Goal: Information Seeking & Learning: Learn about a topic

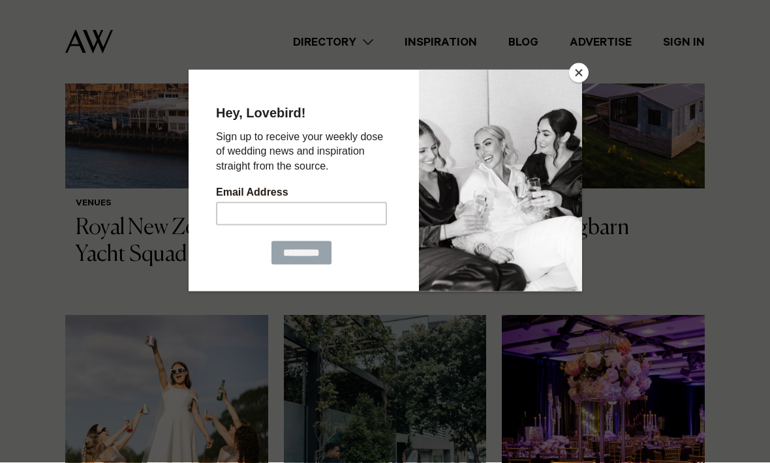
scroll to position [632, 0]
click at [573, 82] on button "Close" at bounding box center [579, 73] width 20 height 20
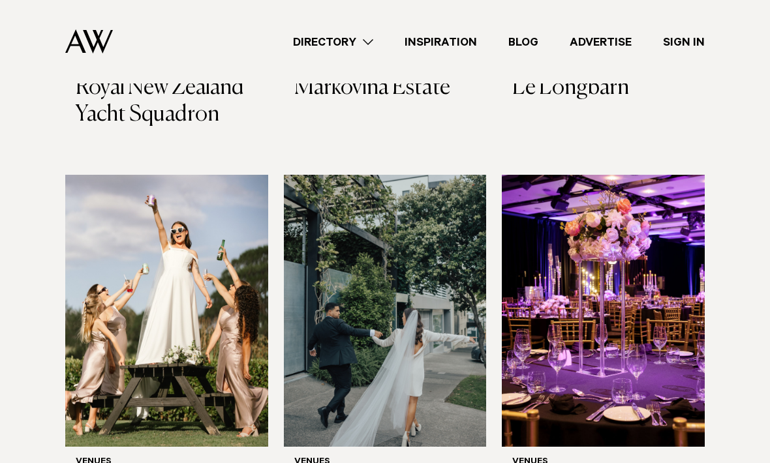
scroll to position [772, 0]
click at [668, 243] on img at bounding box center [603, 312] width 203 height 272
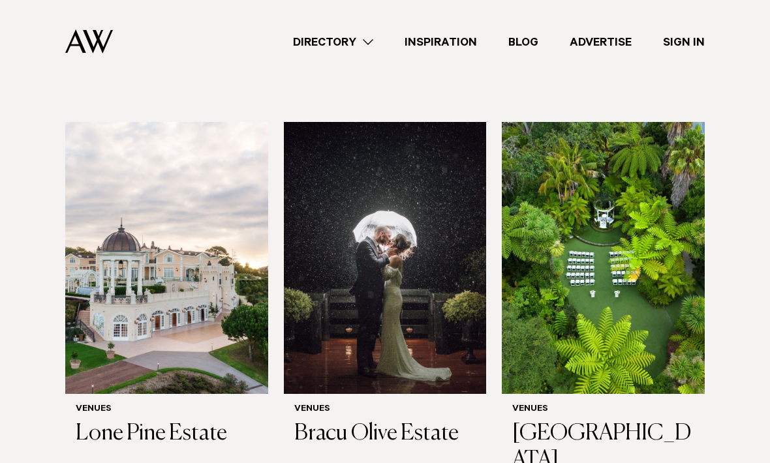
scroll to position [1225, 0]
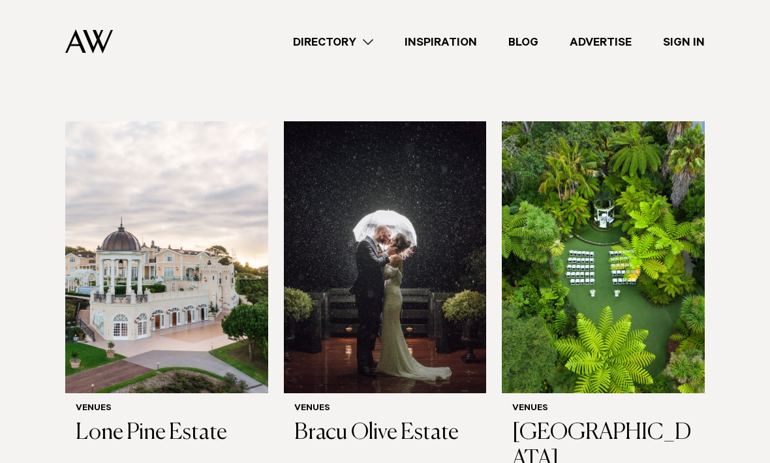
click at [131, 234] on img at bounding box center [166, 257] width 203 height 272
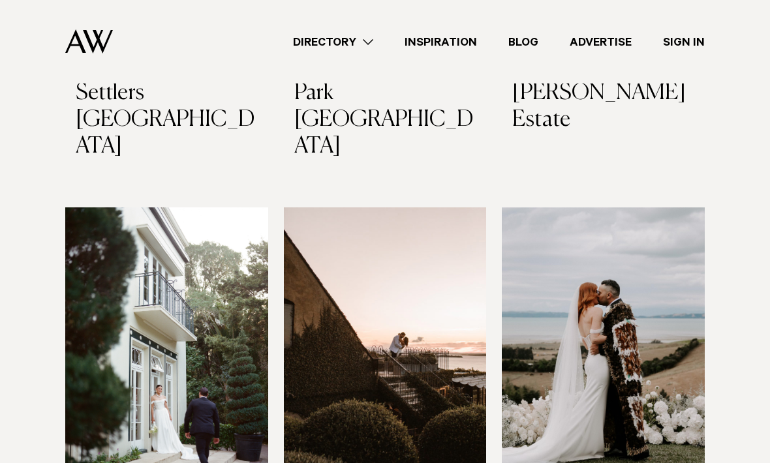
scroll to position [2862, 0]
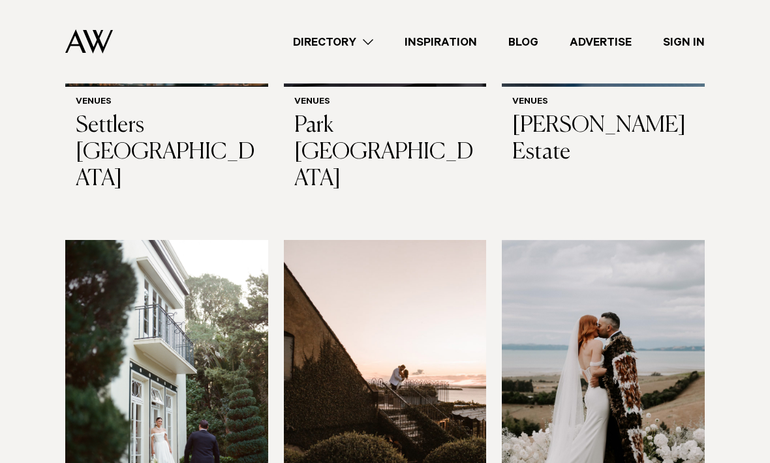
click at [668, 240] on img at bounding box center [603, 376] width 203 height 272
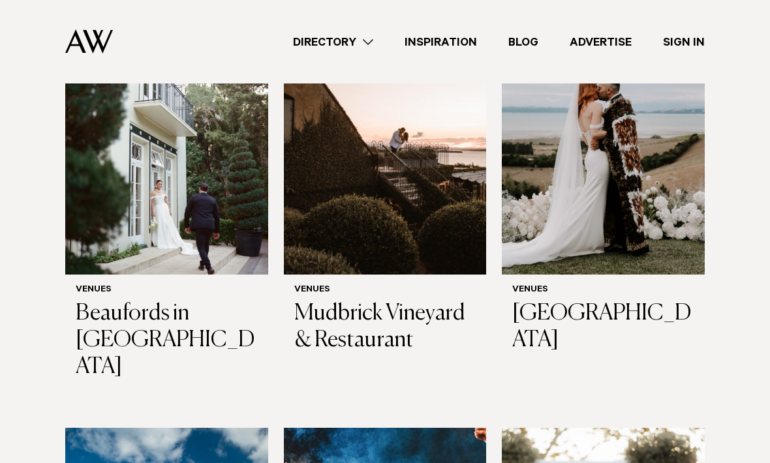
scroll to position [3145, 0]
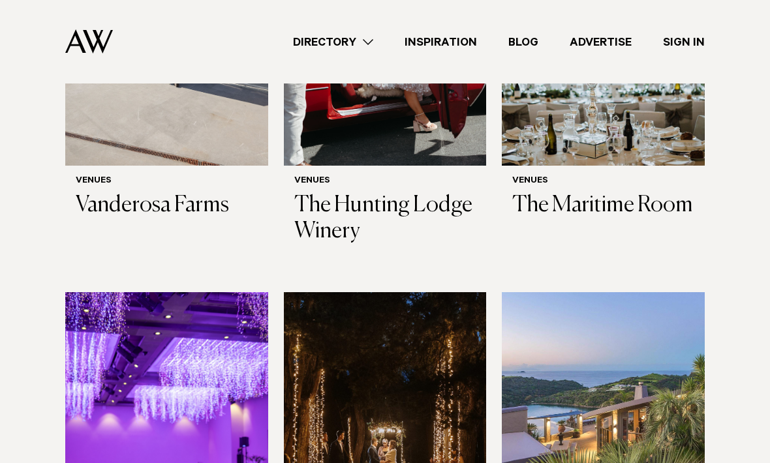
scroll to position [4432, 0]
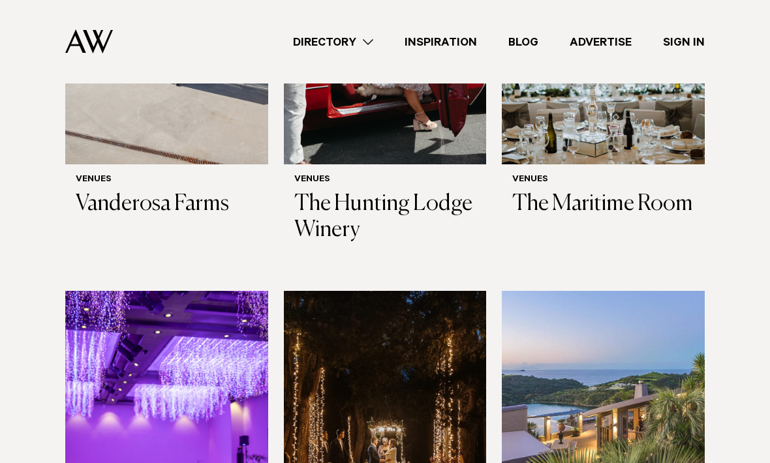
click at [93, 292] on img at bounding box center [166, 428] width 203 height 272
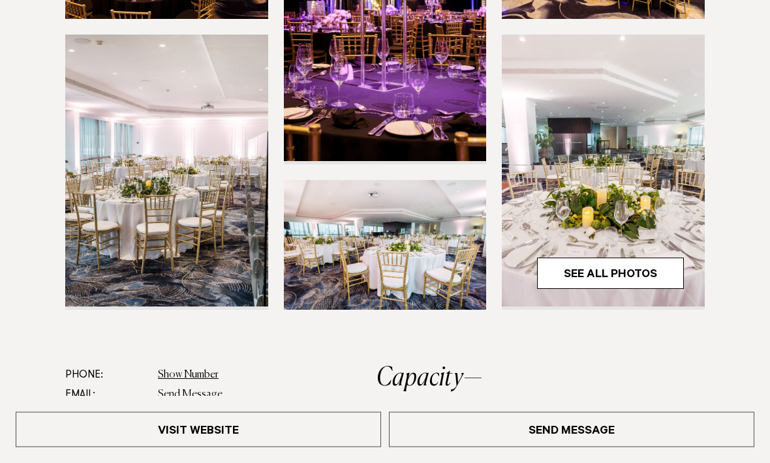
scroll to position [346, 0]
click at [631, 262] on link "See All Photos" at bounding box center [610, 273] width 147 height 31
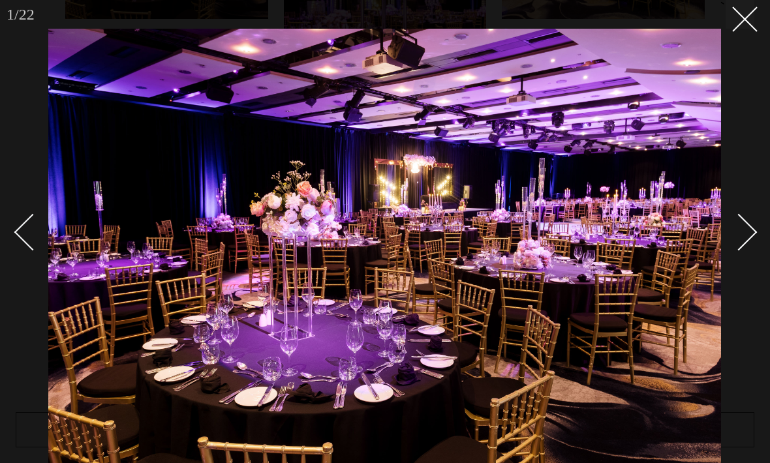
click at [738, 23] on button at bounding box center [740, 14] width 29 height 29
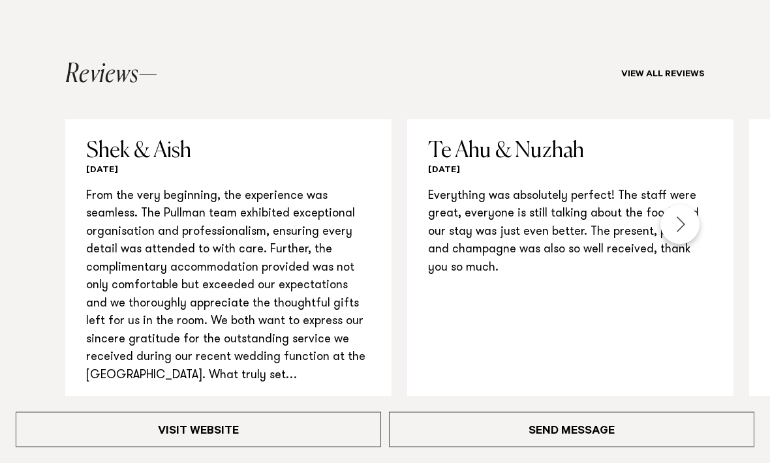
scroll to position [1293, 0]
click at [678, 213] on div "Next slide" at bounding box center [680, 224] width 39 height 39
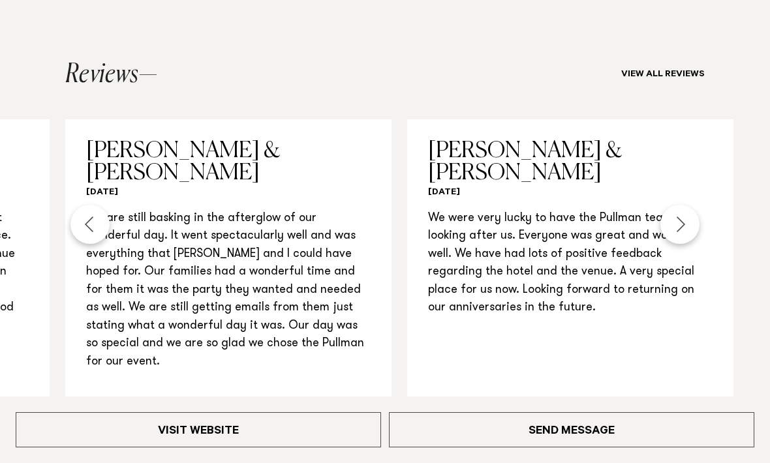
click at [676, 214] on div "Next slide" at bounding box center [680, 224] width 39 height 39
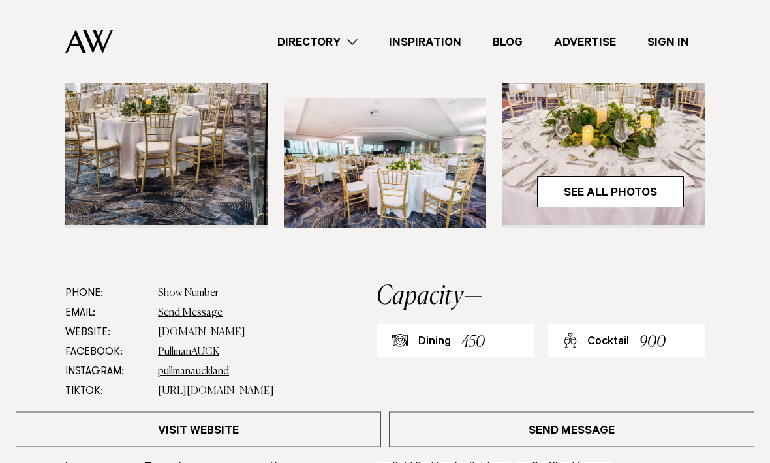
click at [654, 181] on link "See All Photos" at bounding box center [610, 192] width 147 height 31
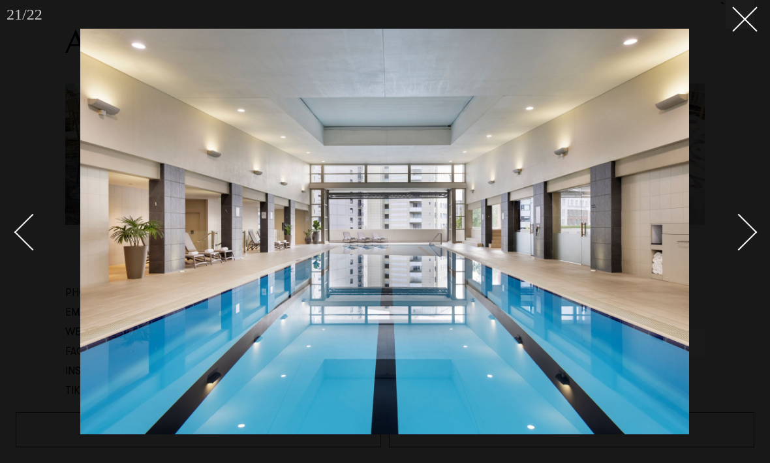
click at [746, 10] on icon at bounding box center [740, 15] width 16 height 16
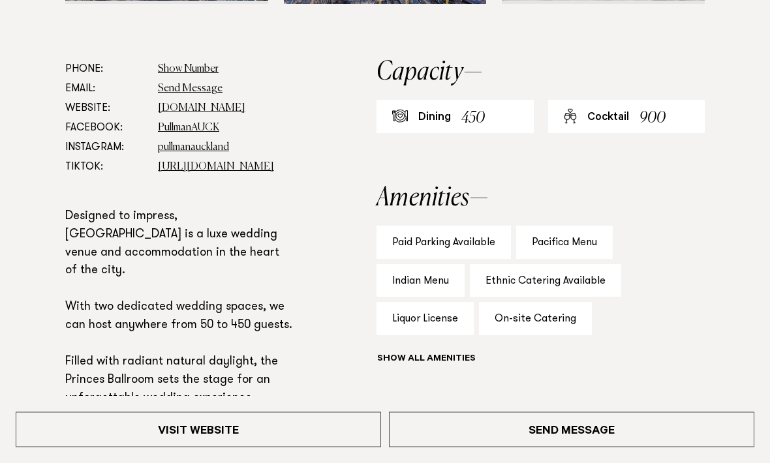
scroll to position [656, 0]
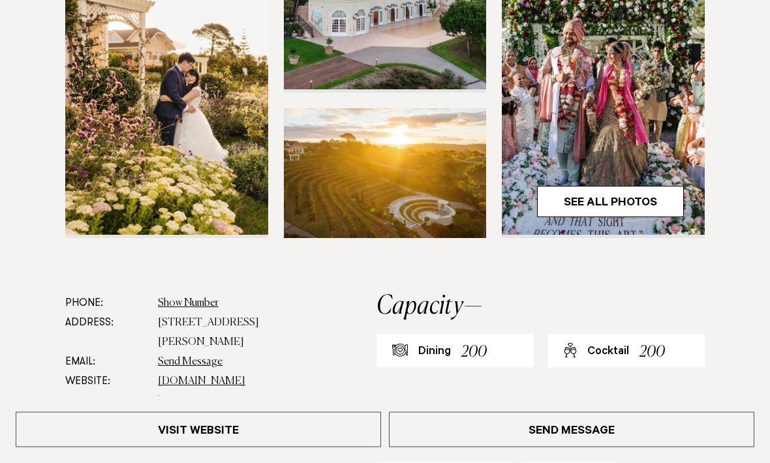
scroll to position [420, 0]
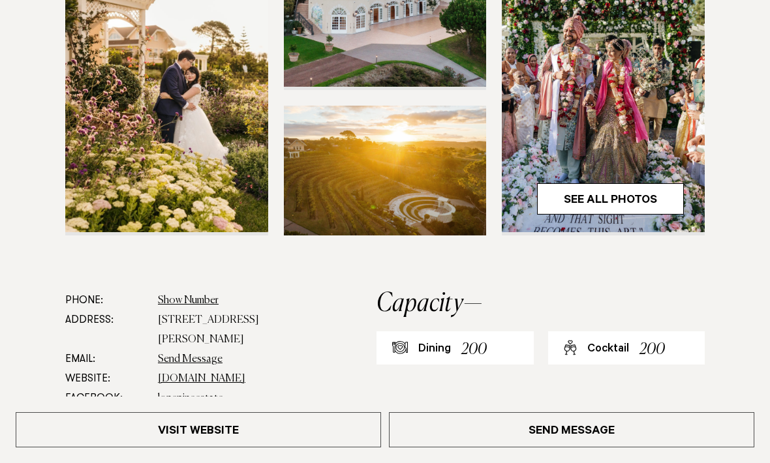
click at [651, 203] on link "See All Photos" at bounding box center [610, 198] width 147 height 31
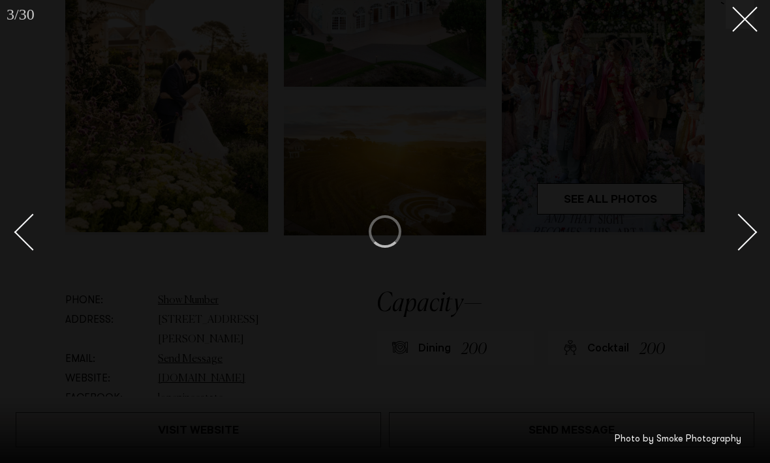
click at [744, 18] on line at bounding box center [745, 19] width 24 height 24
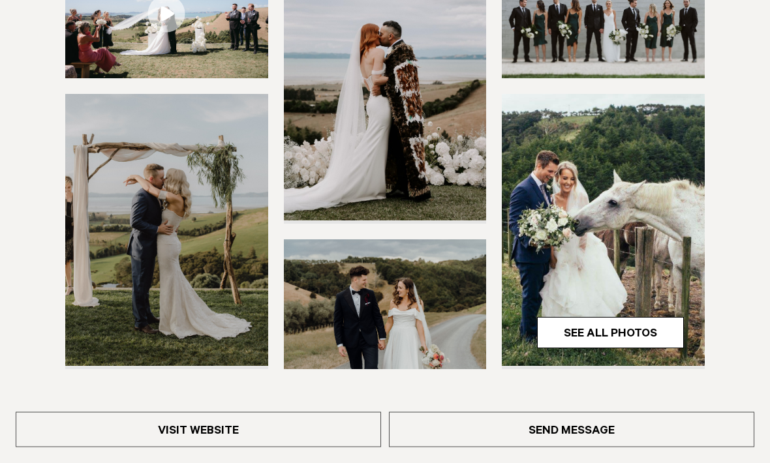
scroll to position [293, 0]
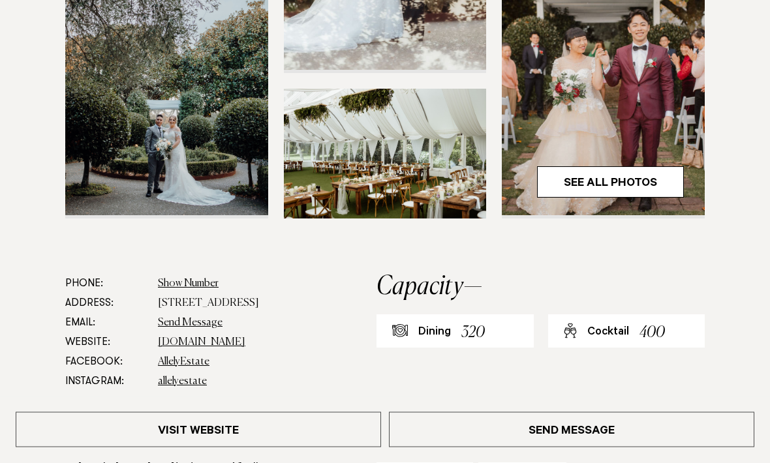
scroll to position [439, 0]
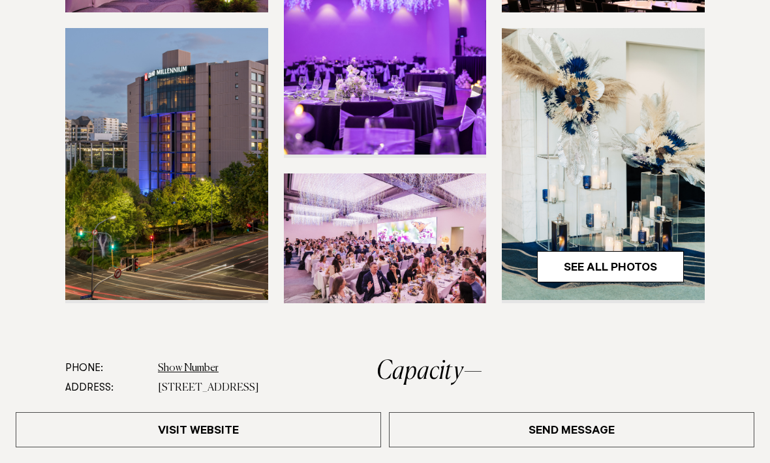
scroll to position [369, 0]
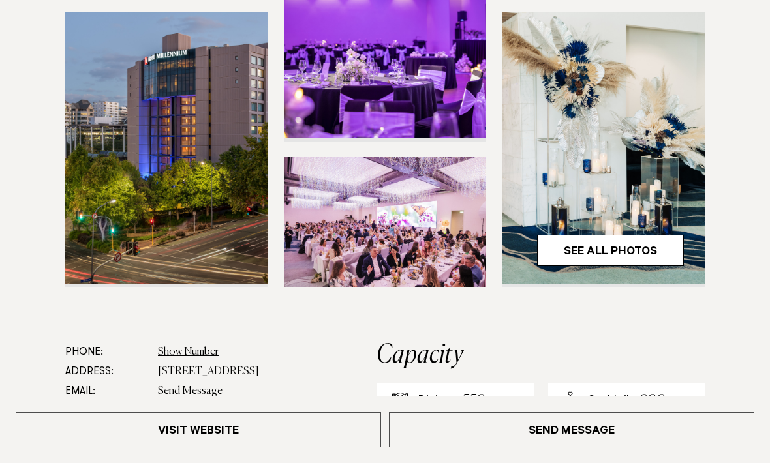
click at [655, 266] on link "See All Photos" at bounding box center [610, 250] width 147 height 31
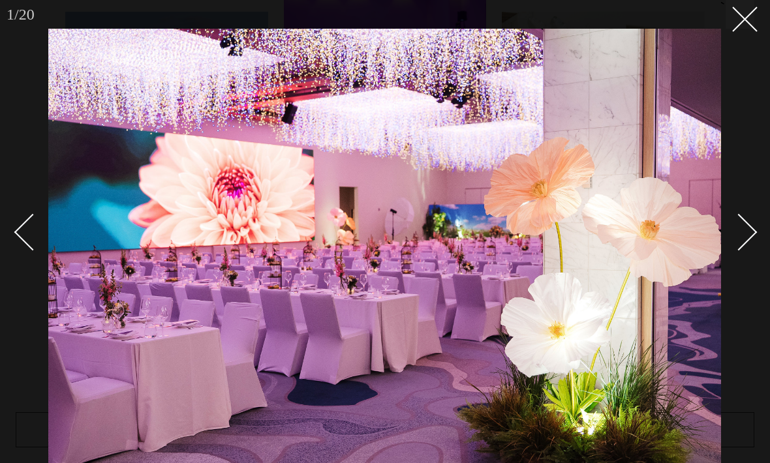
click at [726, 22] on button at bounding box center [740, 14] width 29 height 29
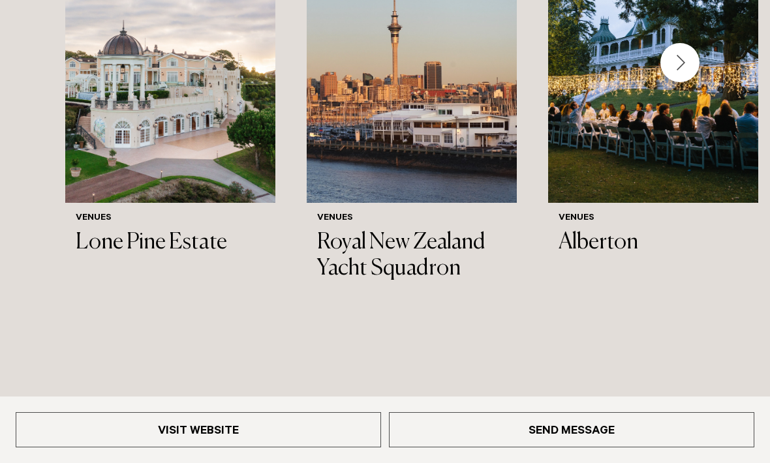
scroll to position [1885, 0]
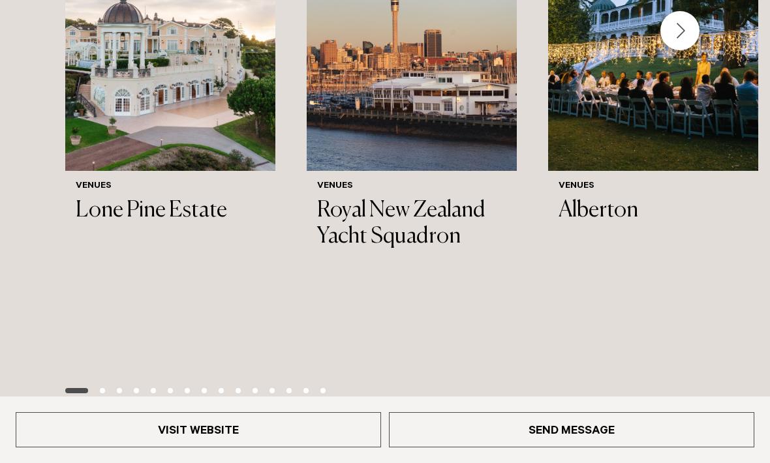
click at [679, 50] on div "Next slide" at bounding box center [680, 30] width 39 height 39
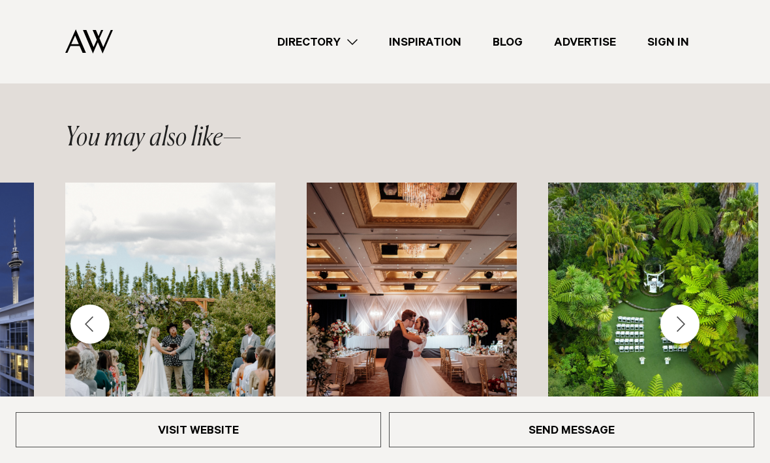
scroll to position [1591, 0]
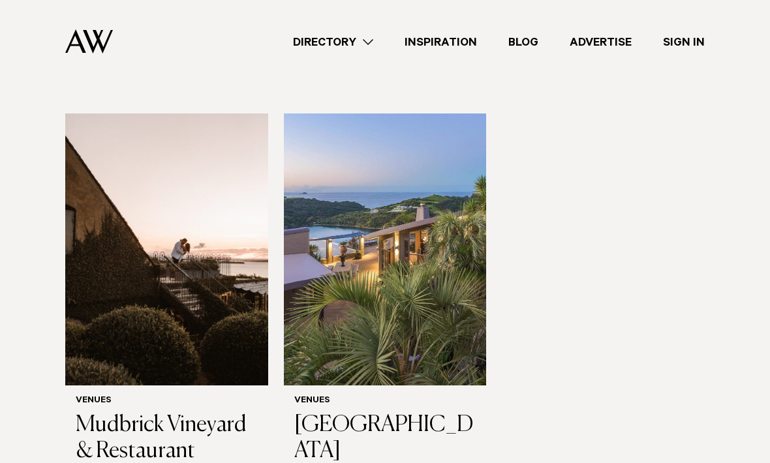
scroll to position [208, 0]
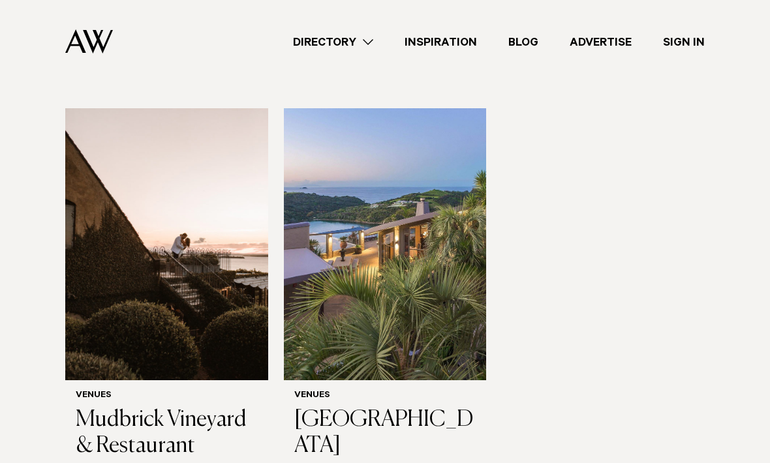
click at [407, 328] on img at bounding box center [385, 244] width 203 height 272
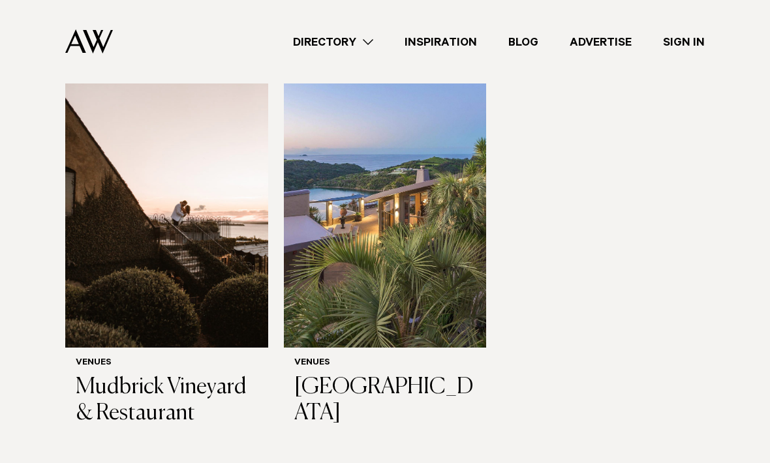
scroll to position [238, 0]
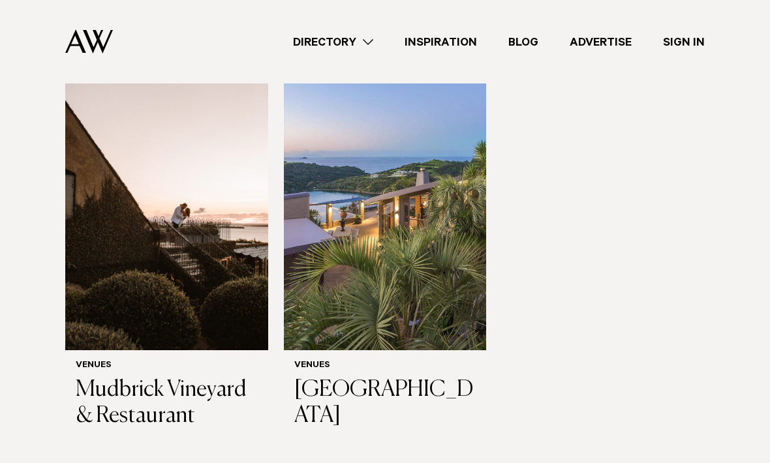
click at [175, 290] on img at bounding box center [166, 214] width 203 height 272
click at [356, 45] on link "Directory" at bounding box center [333, 42] width 112 height 18
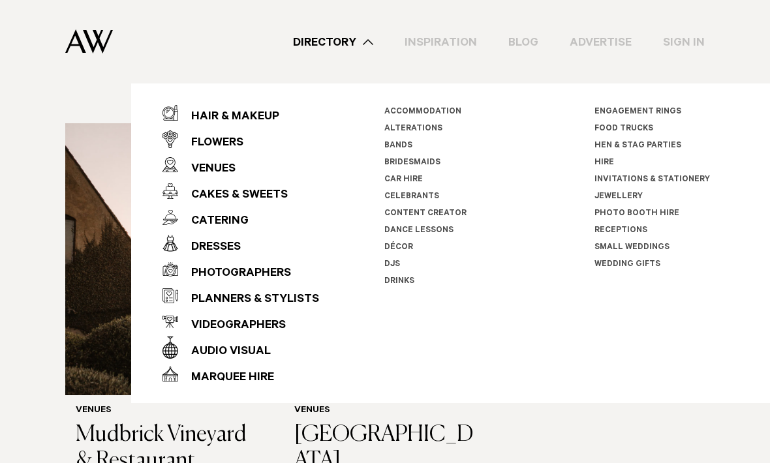
scroll to position [188, 0]
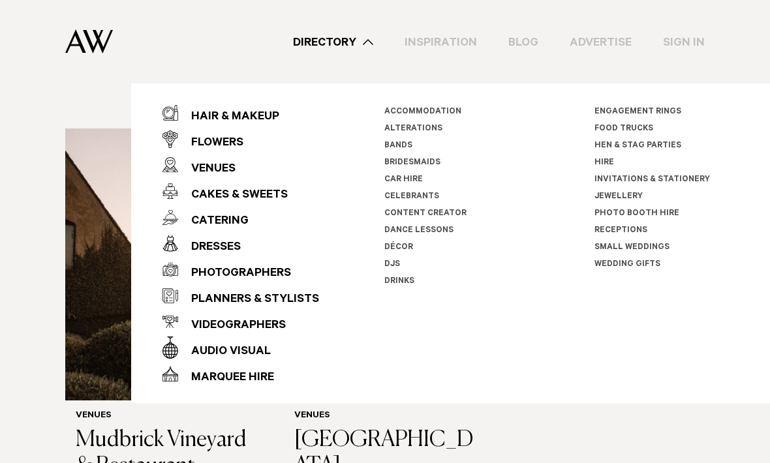
click at [427, 102] on div "Accommodation Alterations Bands Bridesmaids Car Hire Celebrants Content Creator" at bounding box center [561, 243] width 354 height 287
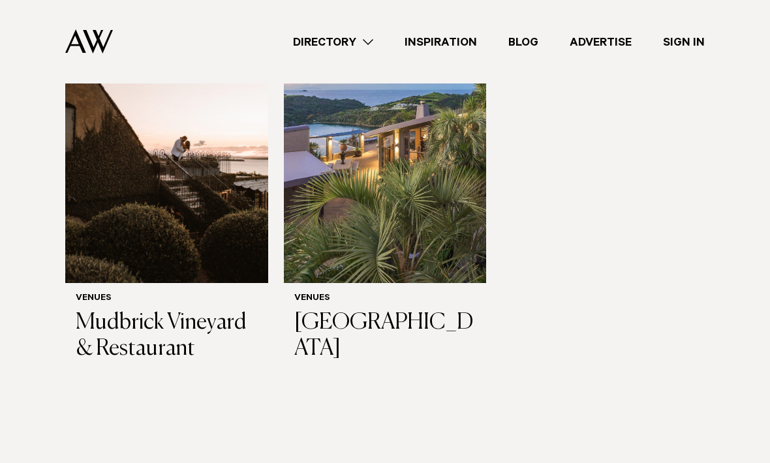
scroll to position [0, 0]
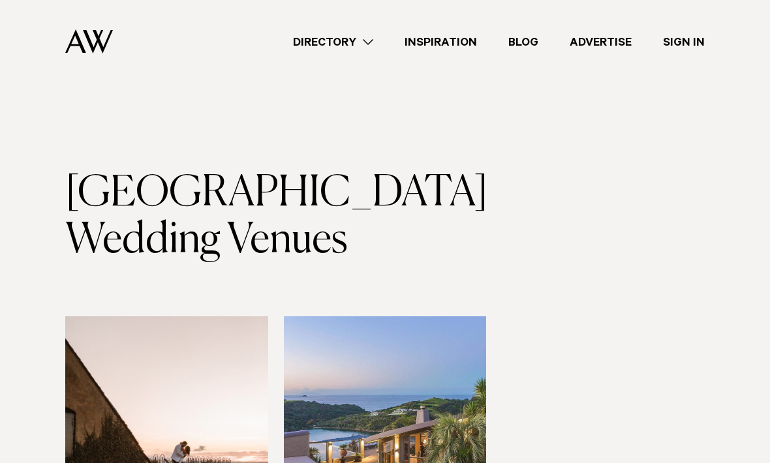
click at [362, 39] on link "Directory" at bounding box center [333, 42] width 112 height 18
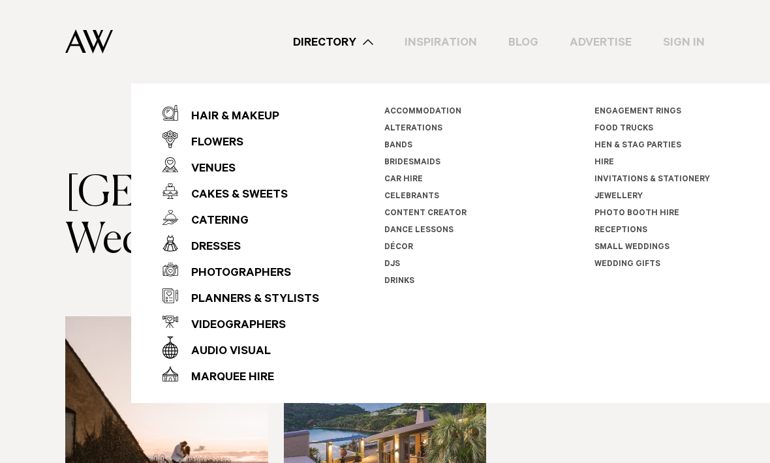
click at [439, 112] on link "Accommodation" at bounding box center [422, 112] width 77 height 9
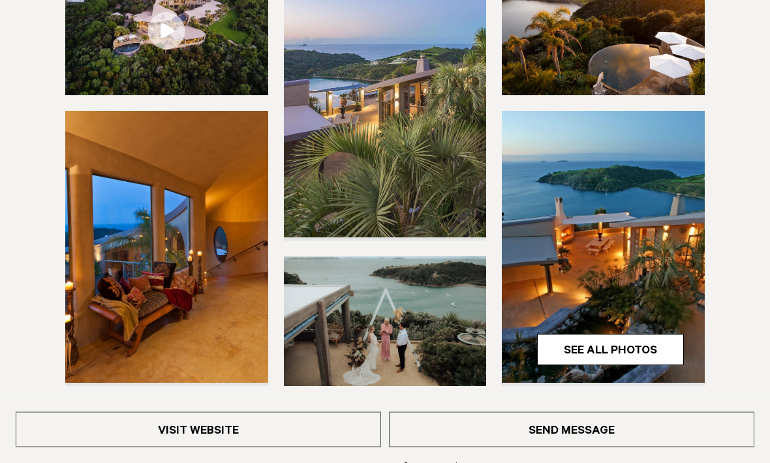
scroll to position [270, 0]
click at [610, 359] on link "See All Photos" at bounding box center [610, 349] width 147 height 31
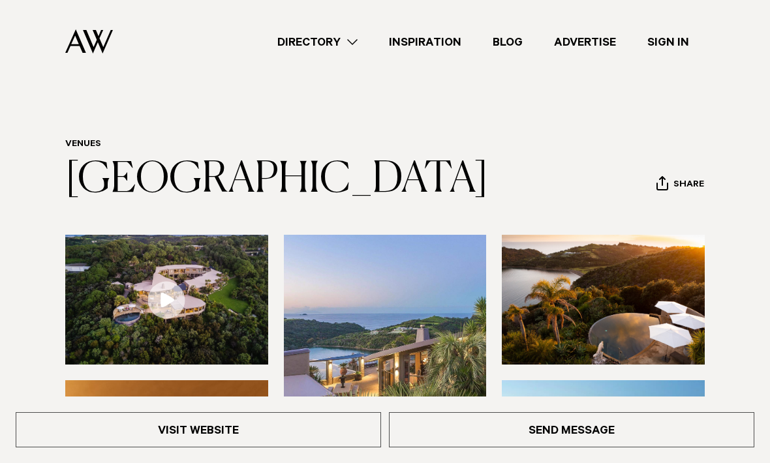
click at [675, 180] on button "Share" at bounding box center [680, 186] width 49 height 20
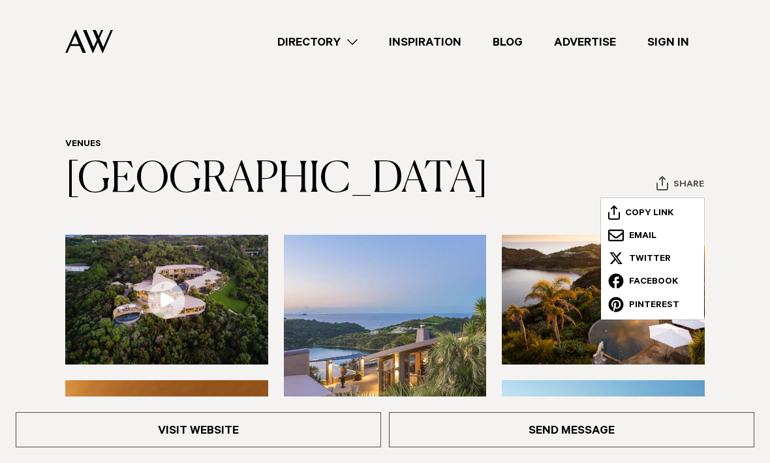
click at [659, 213] on button "Copy Link" at bounding box center [652, 215] width 103 height 26
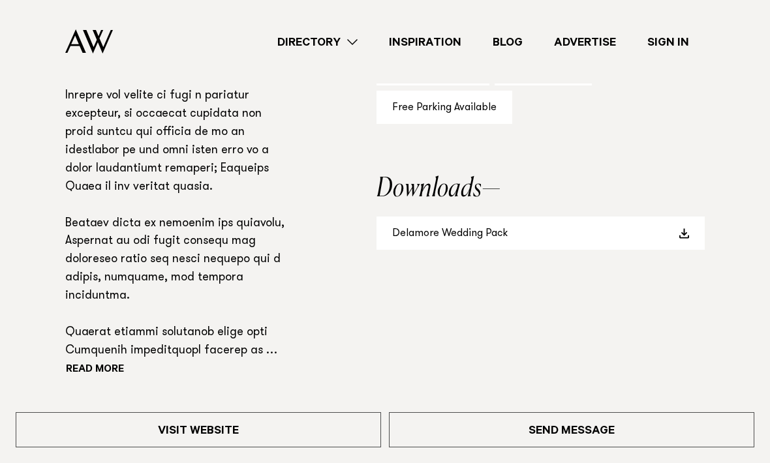
scroll to position [863, 0]
click at [523, 236] on link "Delamore Wedding Pack" at bounding box center [541, 233] width 328 height 33
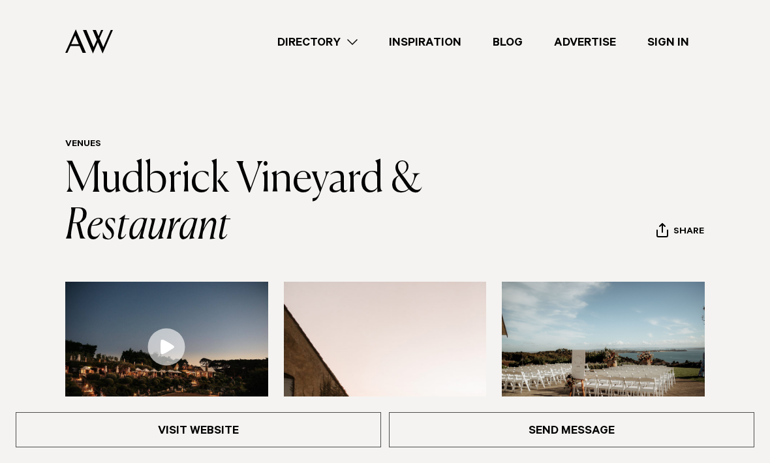
click at [621, 181] on header "Venues Mudbrick Vineyard & Restaurant Share Copy Link Email twitter facebook" at bounding box center [385, 195] width 640 height 112
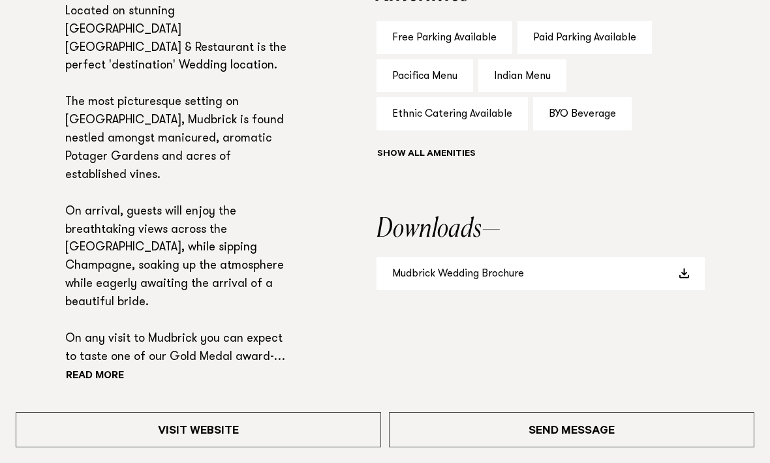
scroll to position [908, 0]
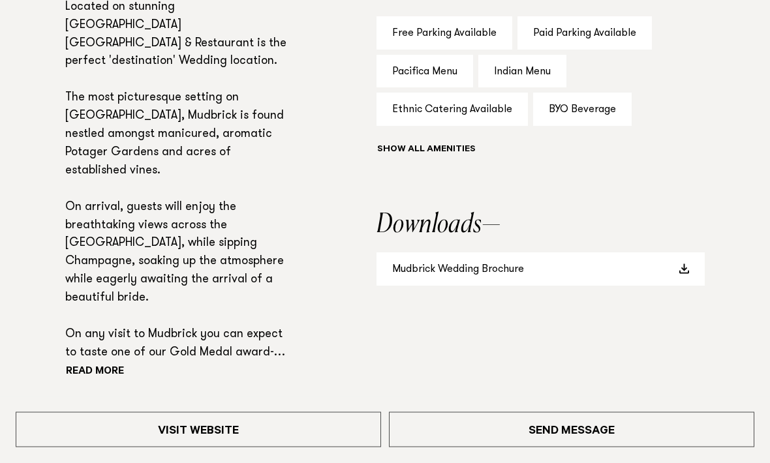
click at [119, 364] on p "Located on stunning [GEOGRAPHIC_DATA] [GEOGRAPHIC_DATA] & Restaurant is the per…" at bounding box center [178, 181] width 227 height 364
click at [106, 383] on button "Read more" at bounding box center [123, 374] width 117 height 20
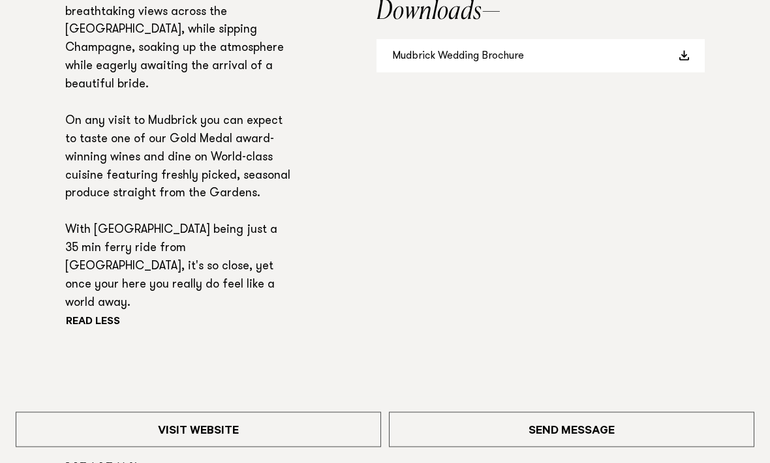
scroll to position [1134, 0]
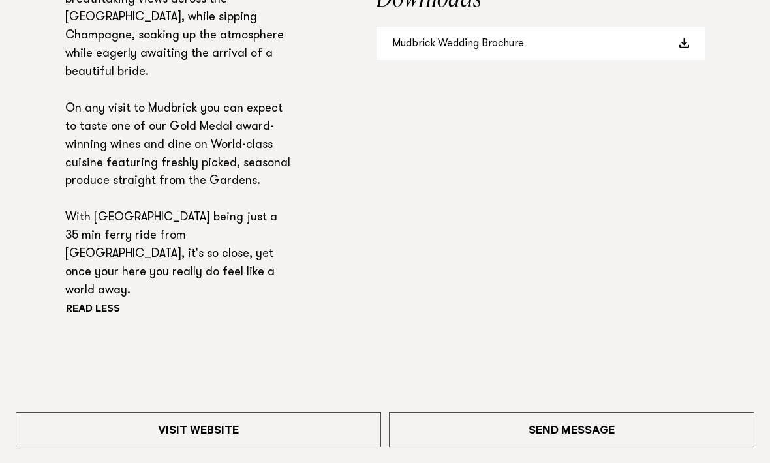
click at [244, 448] on link "Visit Website" at bounding box center [199, 430] width 366 height 35
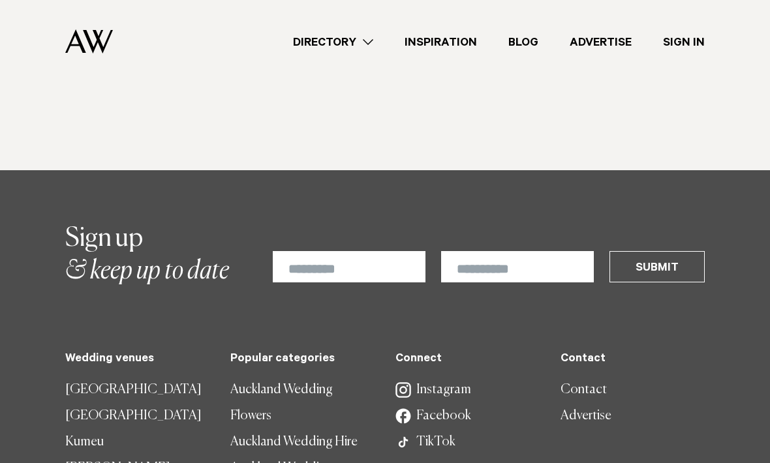
scroll to position [3056, 0]
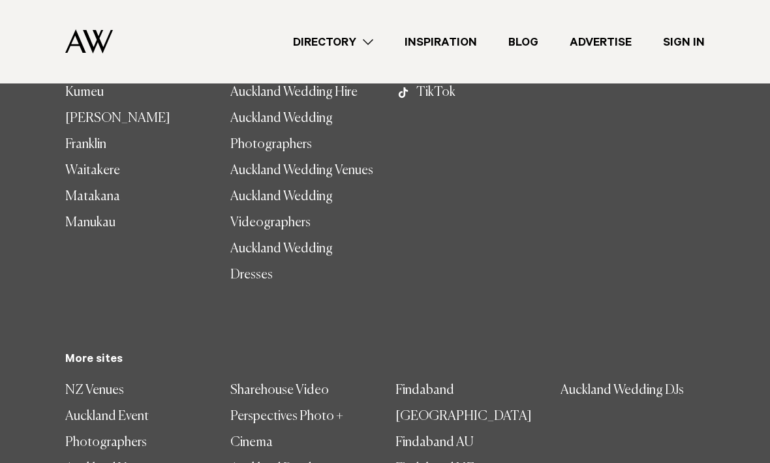
scroll to position [1020, 0]
